Goal: Navigation & Orientation: Find specific page/section

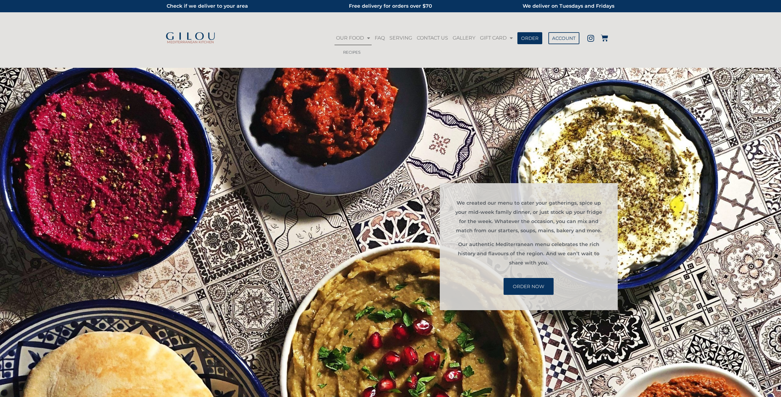
click at [334, 40] on link "OUR FOOD" at bounding box center [352, 38] width 37 height 14
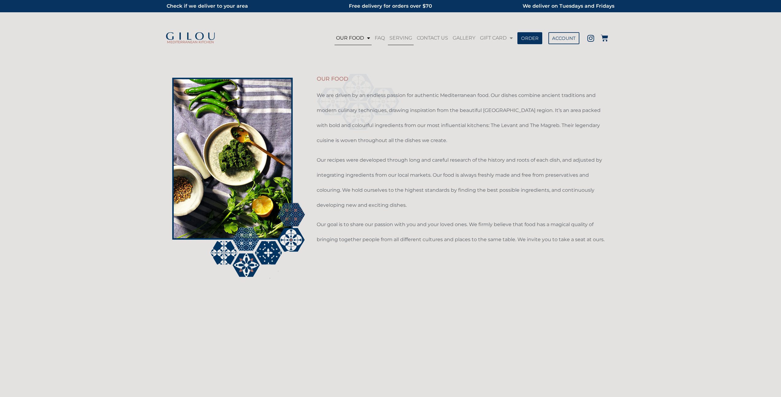
click at [388, 36] on link "SERVING" at bounding box center [401, 38] width 26 height 14
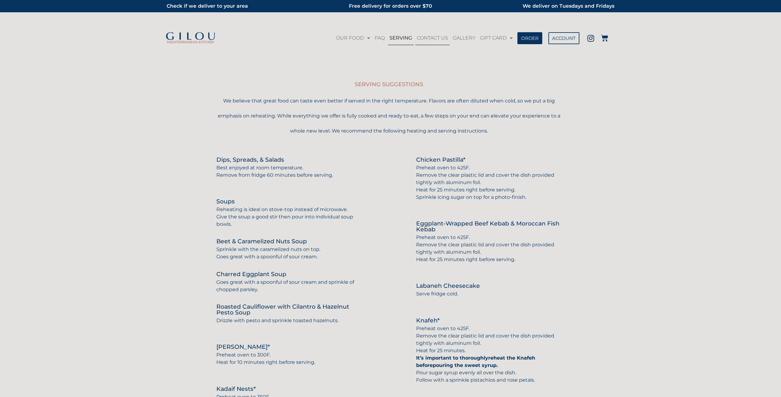
click at [415, 37] on link "CONTACT US" at bounding box center [432, 38] width 34 height 14
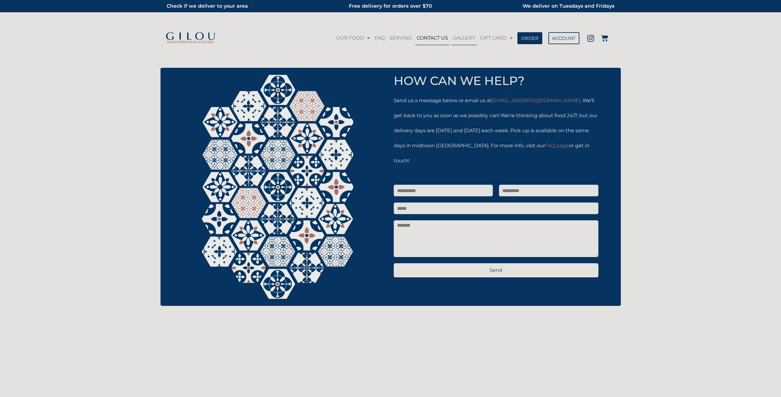
click at [451, 39] on link "GALLERY" at bounding box center [464, 38] width 26 height 14
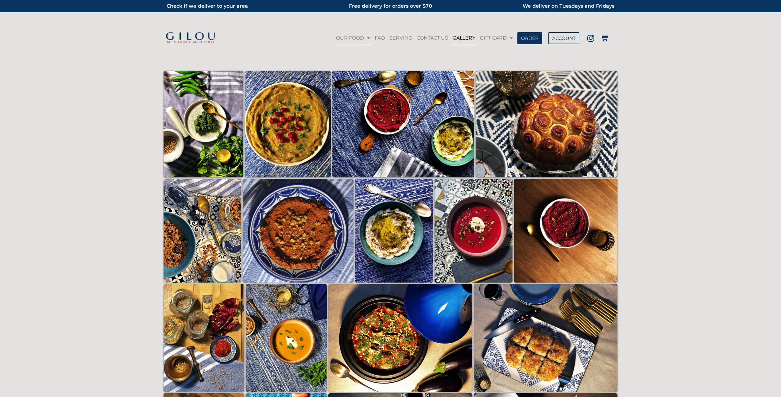
click at [334, 44] on link "OUR FOOD" at bounding box center [352, 38] width 37 height 14
click at [334, 37] on link "OUR FOOD" at bounding box center [352, 38] width 37 height 14
click at [334, 33] on link "OUR FOOD" at bounding box center [352, 38] width 37 height 14
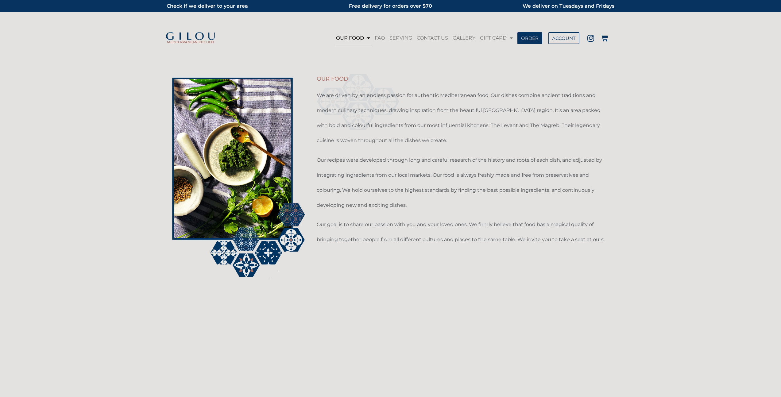
click at [190, 37] on img at bounding box center [190, 36] width 51 height 9
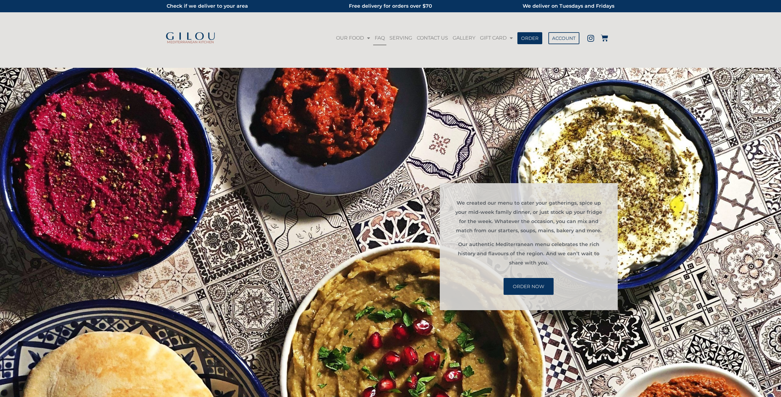
click at [373, 37] on link "FAQ" at bounding box center [379, 38] width 13 height 14
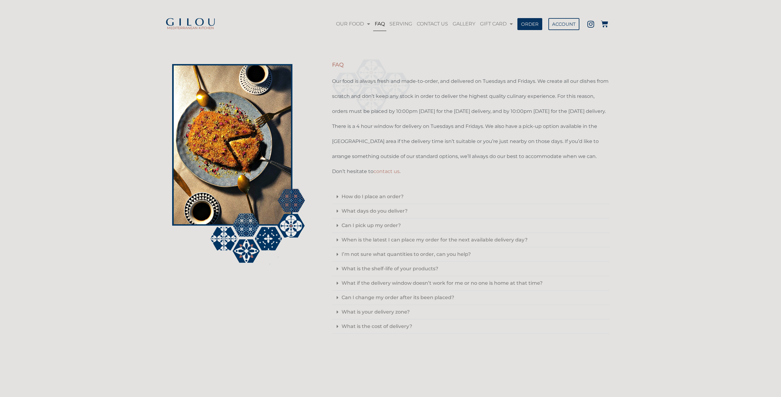
scroll to position [17, 0]
click at [388, 17] on link "SERVING" at bounding box center [401, 24] width 26 height 14
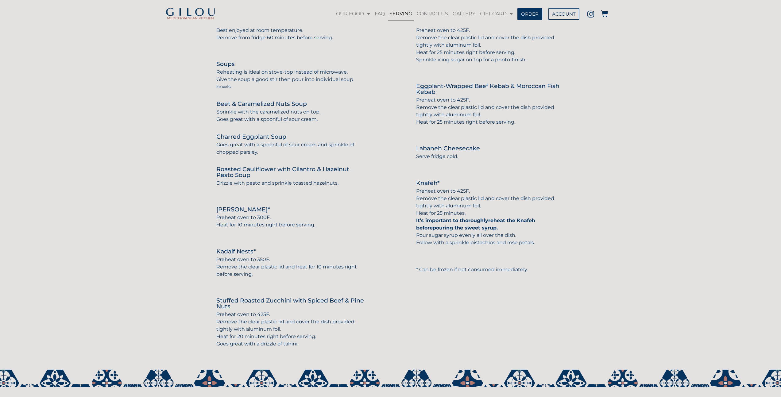
scroll to position [220, 0]
click at [550, 12] on link "ACCOUNT" at bounding box center [564, 14] width 28 height 11
click at [553, 13] on span "ACCOUNT" at bounding box center [563, 14] width 21 height 4
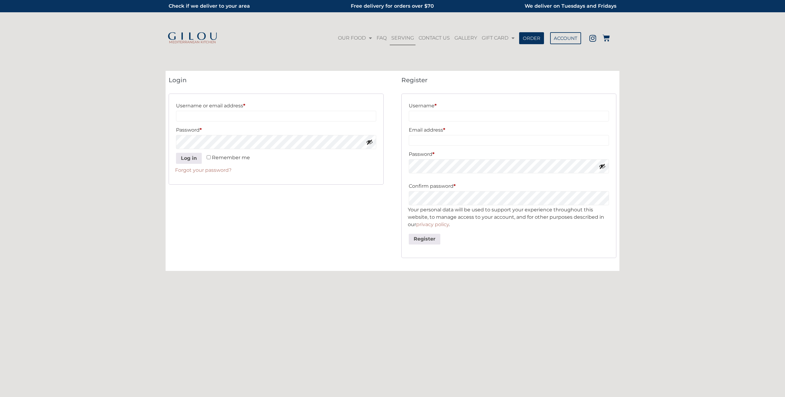
click at [390, 38] on link "SERVING" at bounding box center [403, 38] width 26 height 14
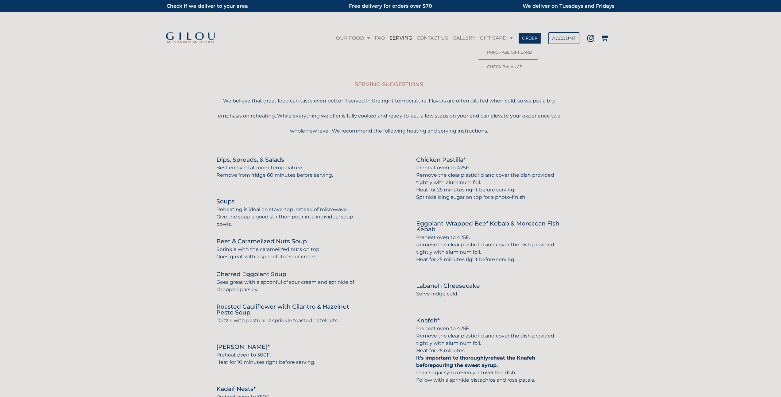
click at [535, 40] on span "ORDER" at bounding box center [529, 38] width 16 height 4
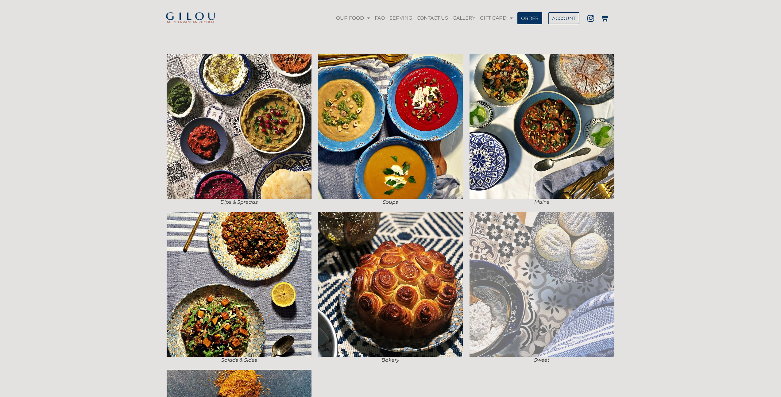
scroll to position [28, 0]
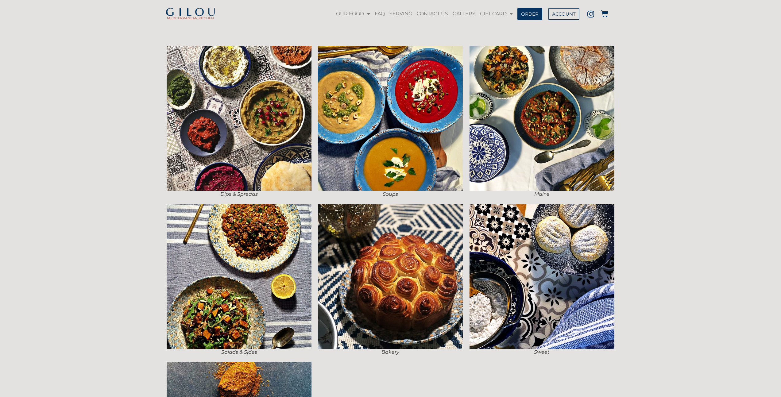
click at [465, 218] on div "Bakery" at bounding box center [390, 280] width 151 height 158
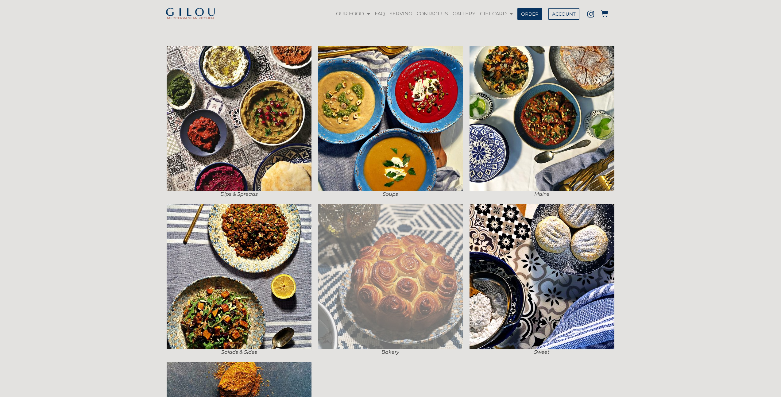
click at [436, 227] on img at bounding box center [390, 276] width 145 height 145
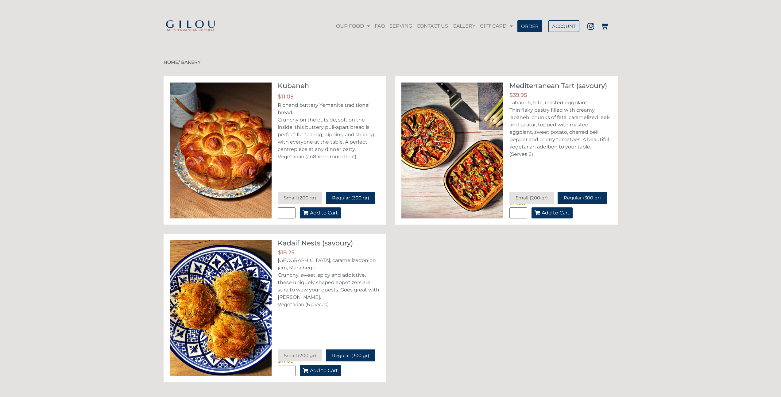
scroll to position [21, 0]
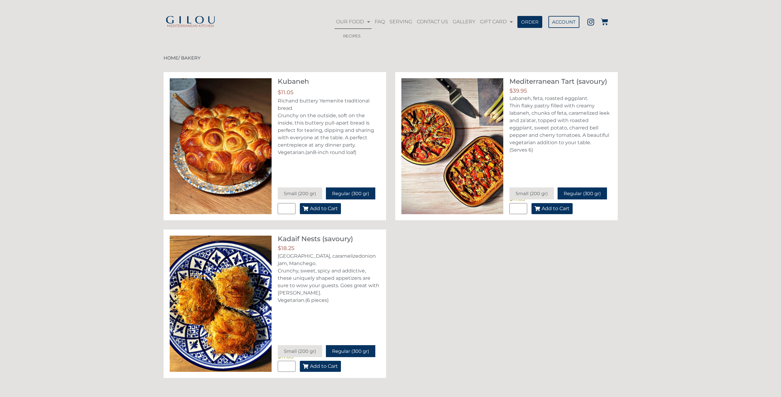
click at [334, 16] on link "OUR FOOD" at bounding box center [352, 22] width 37 height 14
